Goal: Find specific page/section: Find specific page/section

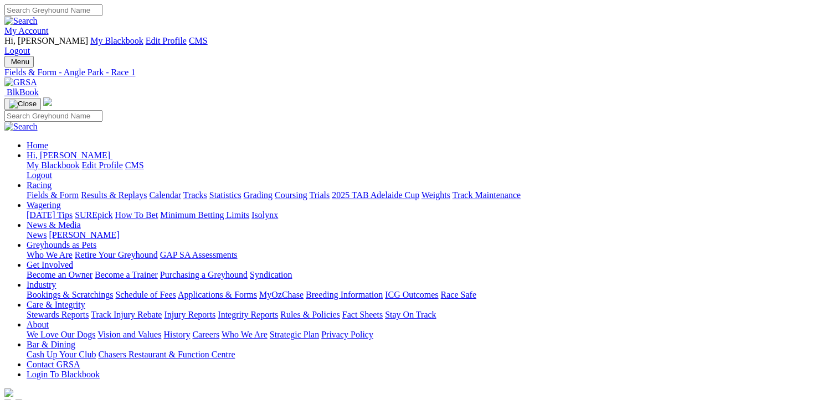
click at [49, 34] on img at bounding box center [49, 34] width 0 height 0
